Goal: Transaction & Acquisition: Book appointment/travel/reservation

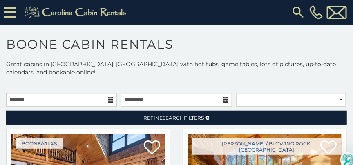
click at [110, 97] on icon at bounding box center [111, 100] width 6 height 6
click at [296, 11] on img at bounding box center [298, 12] width 15 height 15
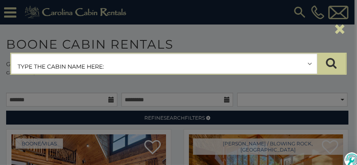
click at [126, 61] on input "text" at bounding box center [163, 64] width 305 height 20
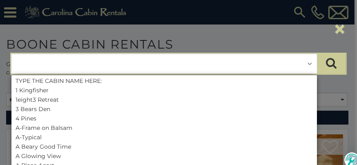
type input "*"
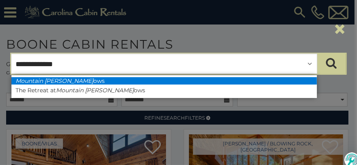
type input "**********"
click at [73, 77] on li "Mountain [PERSON_NAME] ows" at bounding box center [163, 80] width 305 height 7
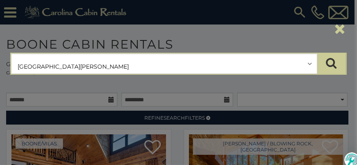
click at [317, 54] on button "submit" at bounding box center [331, 64] width 29 height 20
click at [313, 86] on div "**********" at bounding box center [178, 82] width 357 height 165
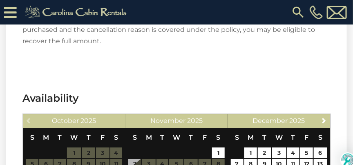
scroll to position [1330, 0]
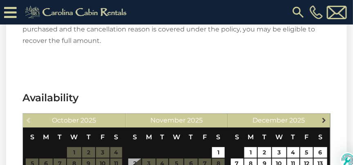
click at [323, 117] on span "Next" at bounding box center [324, 120] width 7 height 7
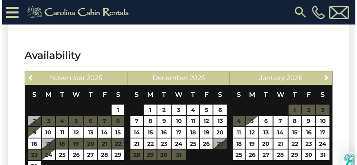
scroll to position [1373, 0]
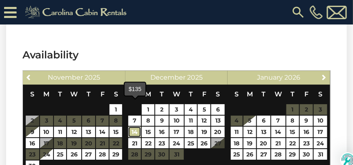
click at [135, 127] on link "14" at bounding box center [134, 132] width 13 height 11
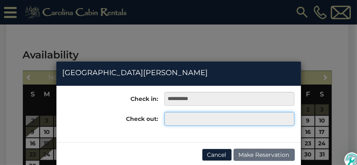
click at [175, 117] on input "text" at bounding box center [229, 119] width 130 height 14
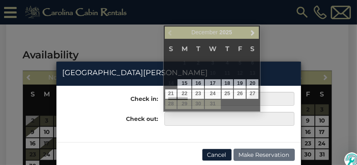
click at [134, 112] on label "Check out:" at bounding box center [107, 117] width 102 height 11
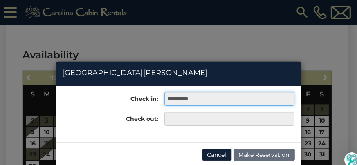
click at [181, 98] on input "**********" at bounding box center [229, 99] width 130 height 14
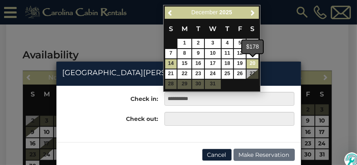
click at [250, 64] on link "20" at bounding box center [252, 63] width 12 height 9
type input "**********"
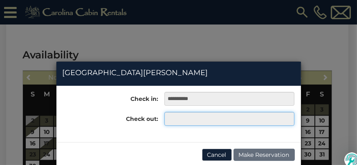
click at [171, 119] on input "text" at bounding box center [229, 119] width 130 height 14
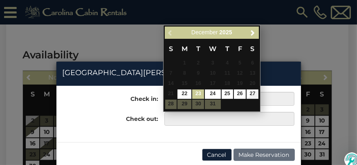
click at [199, 95] on link "23" at bounding box center [198, 93] width 12 height 9
type input "**********"
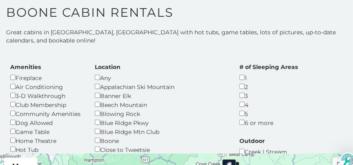
scroll to position [50, 0]
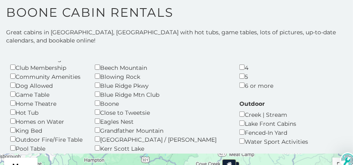
scroll to position [65, 0]
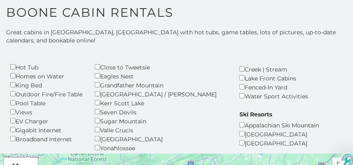
scroll to position [107, 0]
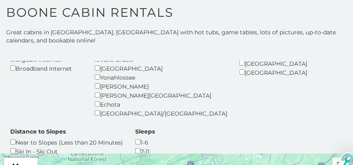
scroll to position [192, 0]
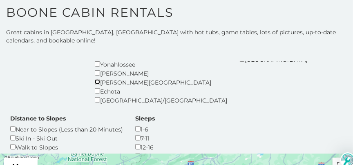
scroll to position [217, 0]
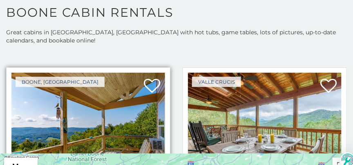
scroll to position [357, 0]
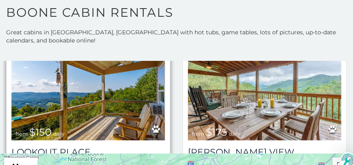
click at [82, 68] on img at bounding box center [88, 89] width 154 height 103
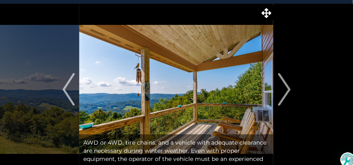
scroll to position [36, 0]
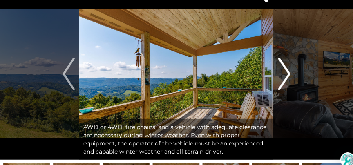
click at [285, 76] on img "Next" at bounding box center [284, 74] width 12 height 33
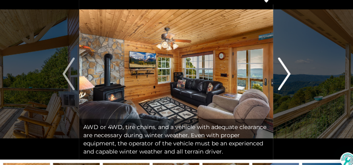
click at [285, 76] on img "Next" at bounding box center [284, 74] width 12 height 33
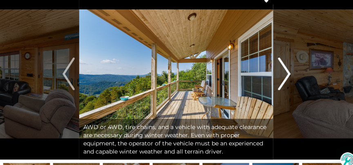
click at [285, 76] on img "Next" at bounding box center [284, 74] width 12 height 33
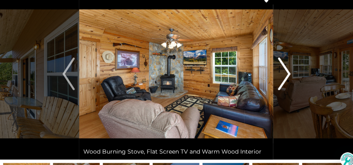
click at [285, 76] on img "Next" at bounding box center [284, 74] width 12 height 33
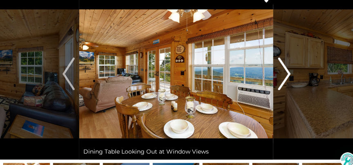
click at [285, 76] on img "Next" at bounding box center [284, 74] width 12 height 33
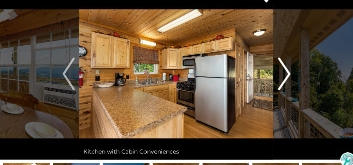
click at [285, 76] on img "Next" at bounding box center [284, 74] width 12 height 33
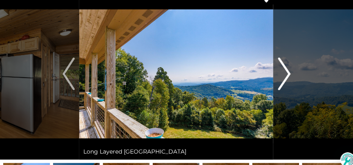
click at [285, 76] on img "Next" at bounding box center [284, 74] width 12 height 33
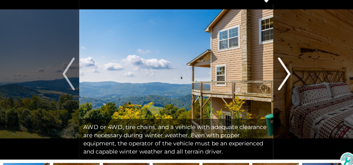
click at [285, 76] on img "Next" at bounding box center [284, 74] width 12 height 33
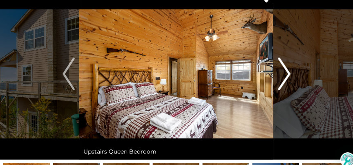
click at [285, 76] on img "Next" at bounding box center [284, 74] width 12 height 33
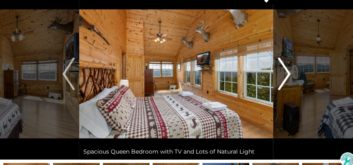
click at [285, 76] on img "Next" at bounding box center [284, 74] width 12 height 33
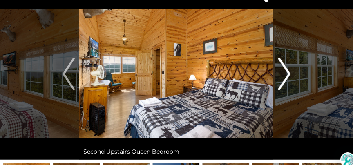
click at [285, 76] on img "Next" at bounding box center [284, 74] width 12 height 33
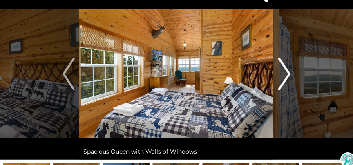
click at [285, 76] on img "Next" at bounding box center [284, 74] width 12 height 33
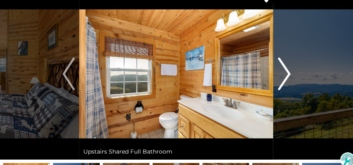
click at [285, 76] on img "Next" at bounding box center [284, 74] width 12 height 33
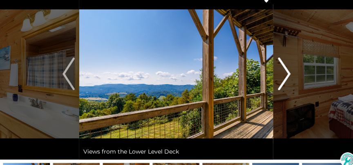
click at [285, 76] on img "Next" at bounding box center [284, 74] width 12 height 33
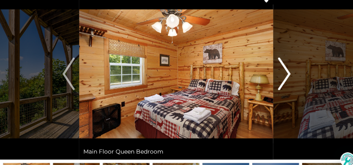
click at [285, 76] on img "Next" at bounding box center [284, 74] width 12 height 33
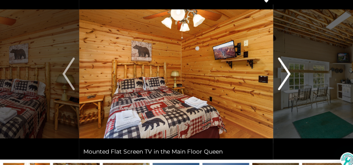
click at [285, 76] on img "Next" at bounding box center [284, 74] width 12 height 33
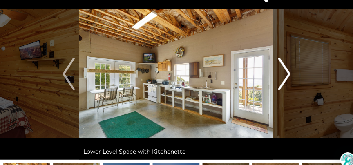
click at [285, 76] on img "Next" at bounding box center [284, 74] width 12 height 33
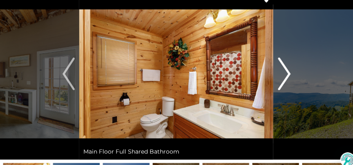
click at [285, 76] on img "Next" at bounding box center [284, 74] width 12 height 33
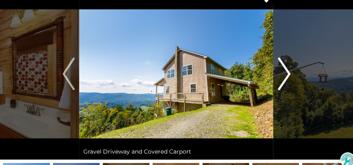
click at [285, 76] on img "Next" at bounding box center [284, 74] width 12 height 33
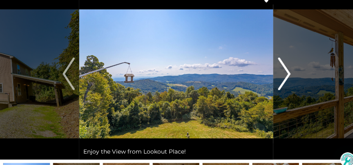
click at [285, 76] on img "Next" at bounding box center [284, 74] width 12 height 33
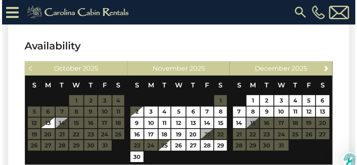
scroll to position [1547, 0]
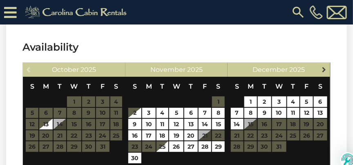
click at [322, 66] on span "Next" at bounding box center [324, 69] width 7 height 7
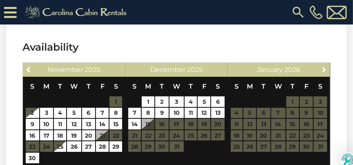
click at [322, 66] on span "Next" at bounding box center [324, 69] width 7 height 7
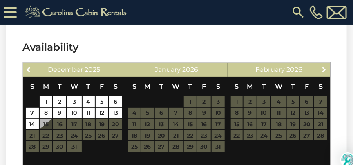
click at [322, 66] on span "Next" at bounding box center [324, 69] width 7 height 7
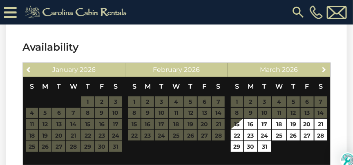
click at [322, 66] on span "Next" at bounding box center [324, 69] width 7 height 7
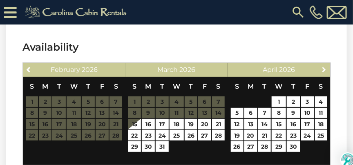
click at [322, 66] on span "Next" at bounding box center [324, 69] width 7 height 7
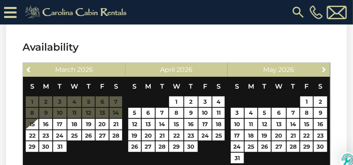
click at [322, 66] on span "Next" at bounding box center [324, 69] width 7 height 7
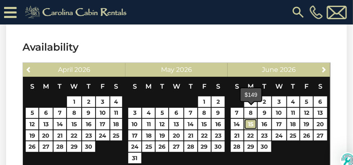
click at [252, 119] on link "15" at bounding box center [250, 124] width 13 height 11
type input "**********"
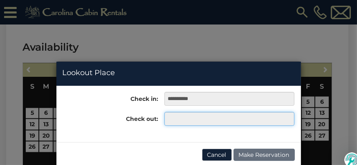
click at [180, 119] on input "text" at bounding box center [229, 119] width 130 height 14
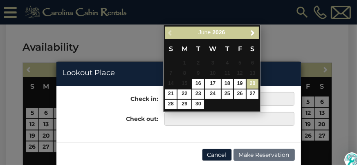
click at [250, 85] on link "20" at bounding box center [252, 83] width 12 height 9
type input "**********"
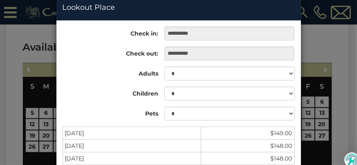
scroll to position [61, 0]
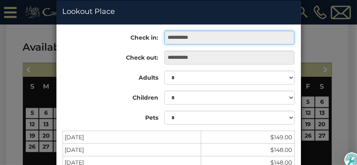
click at [193, 36] on input "**********" at bounding box center [229, 38] width 130 height 14
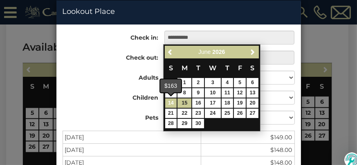
click at [172, 103] on link "14" at bounding box center [171, 102] width 12 height 9
type input "**********"
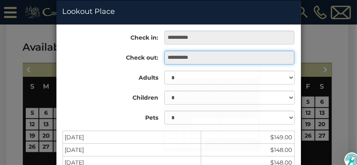
click at [215, 59] on input "**********" at bounding box center [229, 58] width 130 height 14
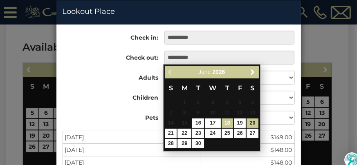
click at [230, 124] on link "18" at bounding box center [227, 122] width 12 height 9
type input "**********"
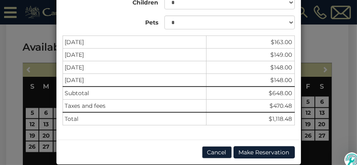
scroll to position [154, 0]
